Goal: Information Seeking & Learning: Learn about a topic

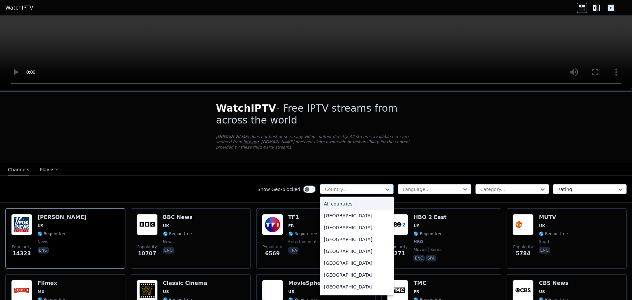
click at [341, 186] on div at bounding box center [354, 189] width 60 height 7
type input "**"
click at [321, 223] on div "[GEOGRAPHIC_DATA]" at bounding box center [357, 228] width 74 height 12
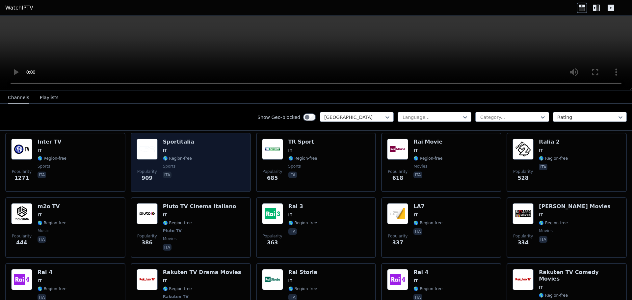
scroll to position [75, 0]
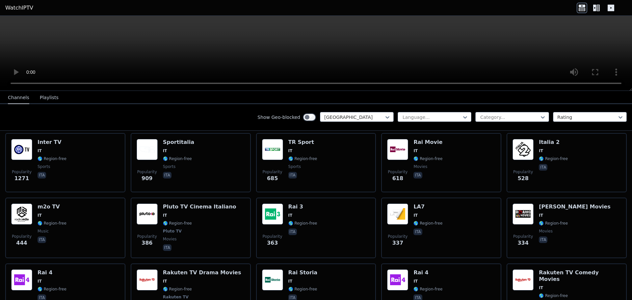
click at [45, 95] on button "Playlists" at bounding box center [49, 98] width 19 height 13
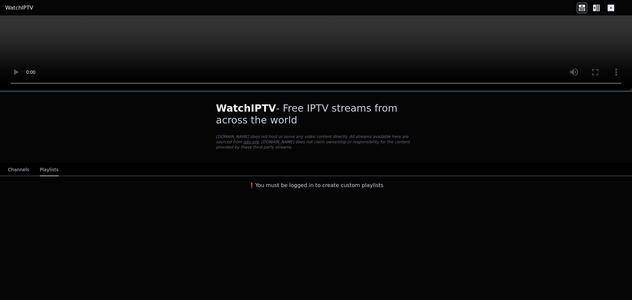
scroll to position [0, 0]
click at [19, 6] on link "WatchIPTV" at bounding box center [19, 8] width 28 height 8
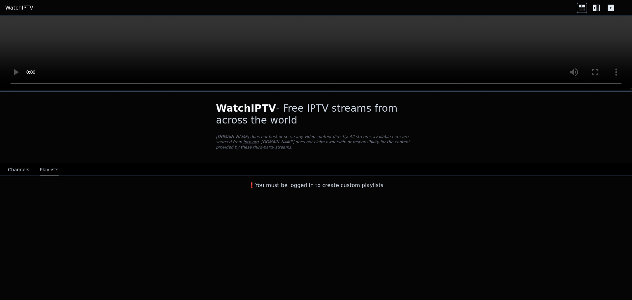
click at [19, 6] on link "WatchIPTV" at bounding box center [19, 8] width 28 height 8
click at [19, 165] on button "Channels" at bounding box center [18, 170] width 21 height 13
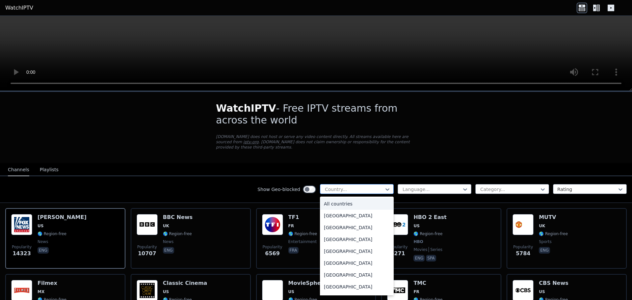
click at [367, 186] on div at bounding box center [354, 189] width 60 height 7
type input "**"
click at [331, 212] on div "[GEOGRAPHIC_DATA]" at bounding box center [357, 216] width 74 height 12
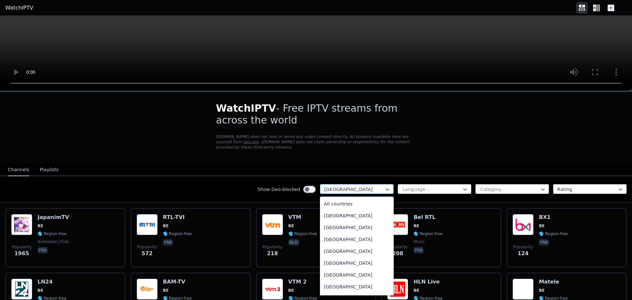
click at [361, 186] on div at bounding box center [354, 189] width 60 height 7
click at [344, 199] on div "All countries" at bounding box center [357, 204] width 74 height 12
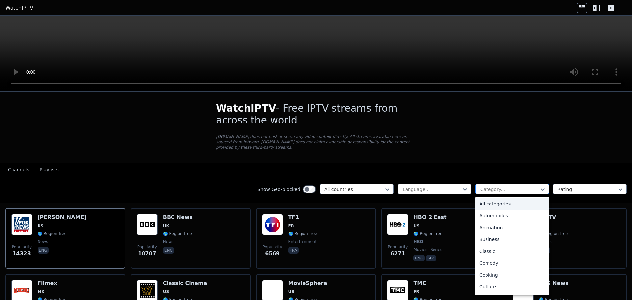
click at [480, 186] on div at bounding box center [510, 189] width 60 height 7
click at [480, 263] on div "Sports" at bounding box center [512, 264] width 74 height 12
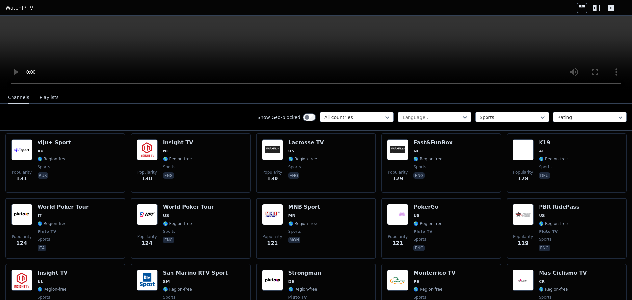
scroll to position [1052, 0]
